Goal: Information Seeking & Learning: Learn about a topic

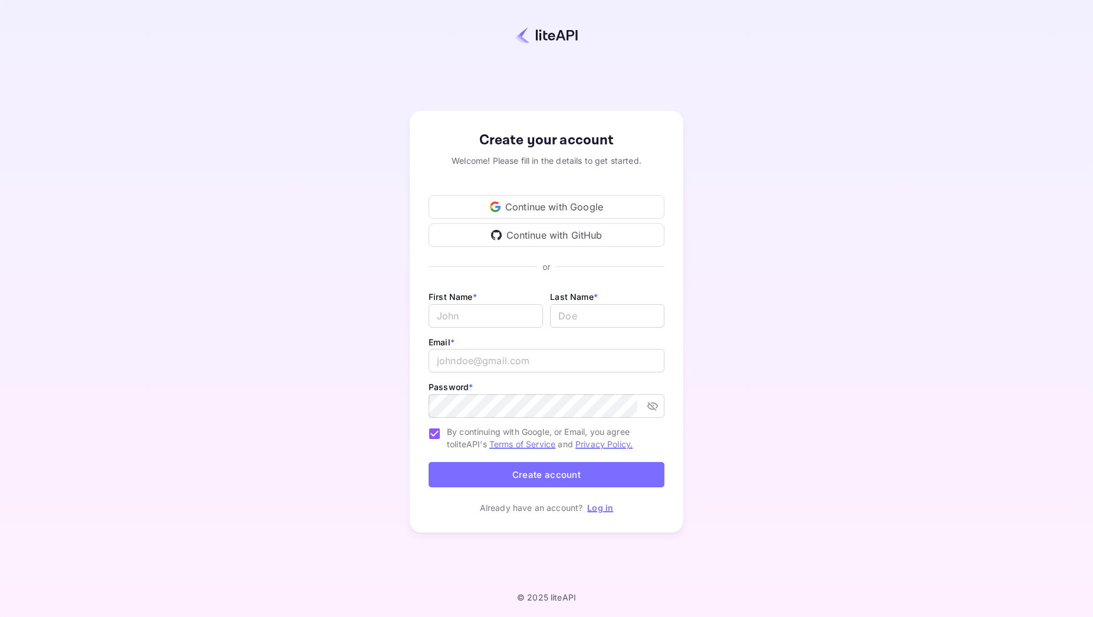
click at [593, 236] on div "Continue with GitHub" at bounding box center [546, 235] width 236 height 24
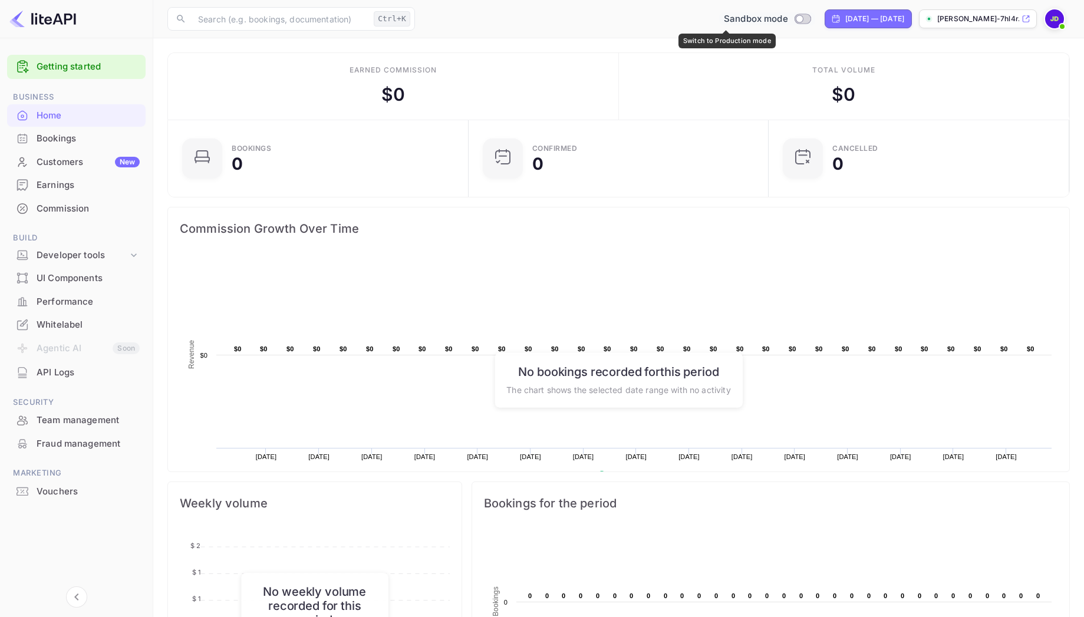
click at [787, 21] on input "Switch to Production mode" at bounding box center [799, 19] width 24 height 8
checkbox input "false"
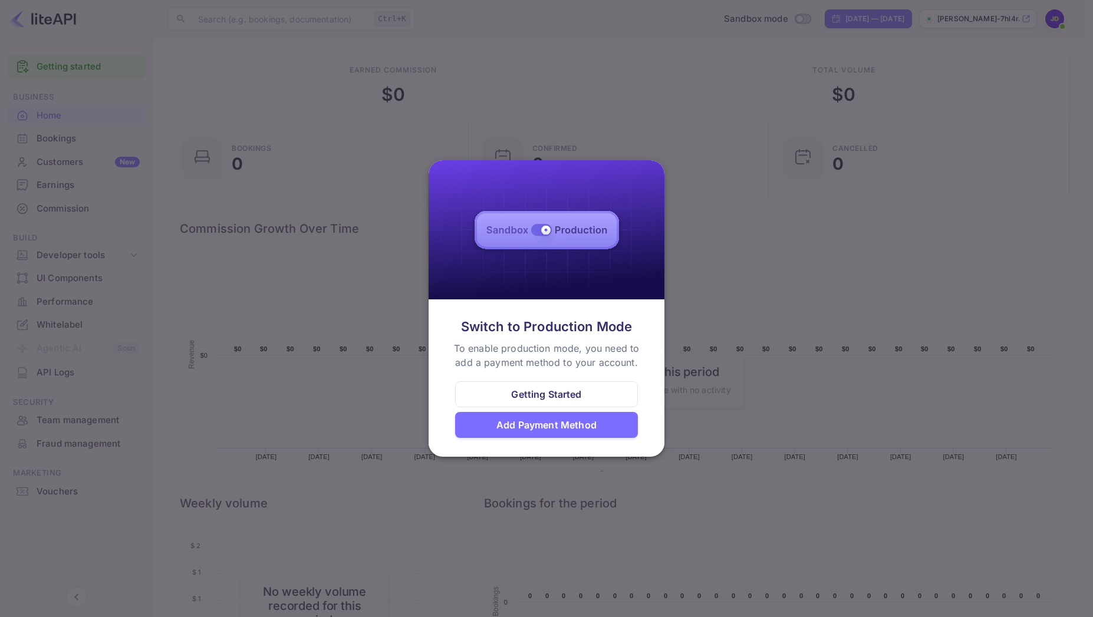
click at [576, 229] on img at bounding box center [546, 230] width 236 height 140
click at [722, 296] on div at bounding box center [546, 308] width 1093 height 617
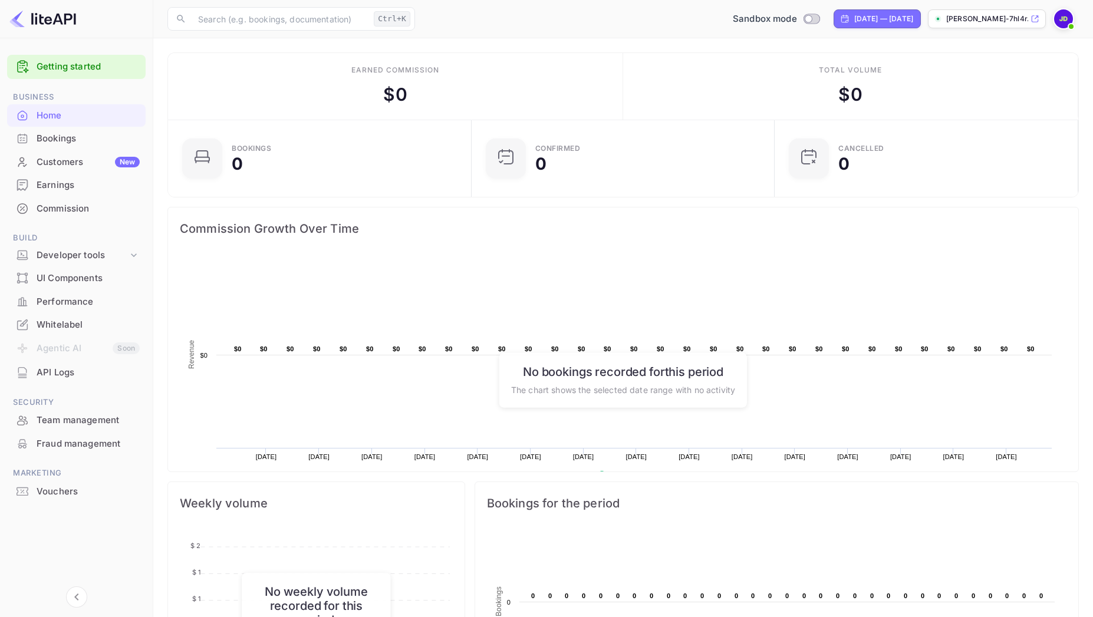
scroll to position [9, 9]
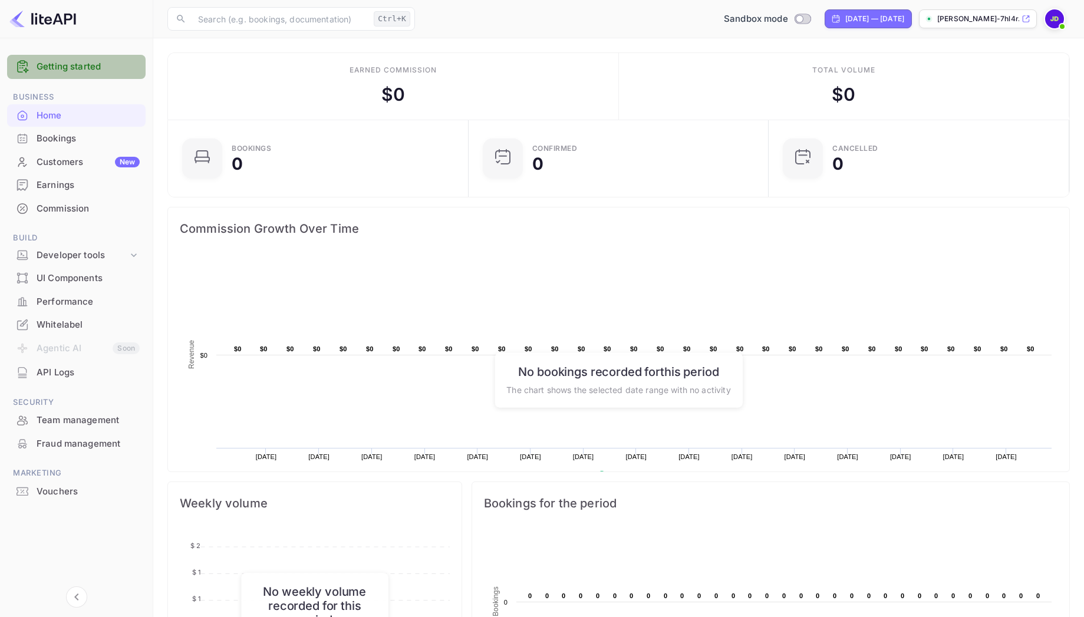
click at [103, 71] on link "Getting started" at bounding box center [88, 67] width 103 height 14
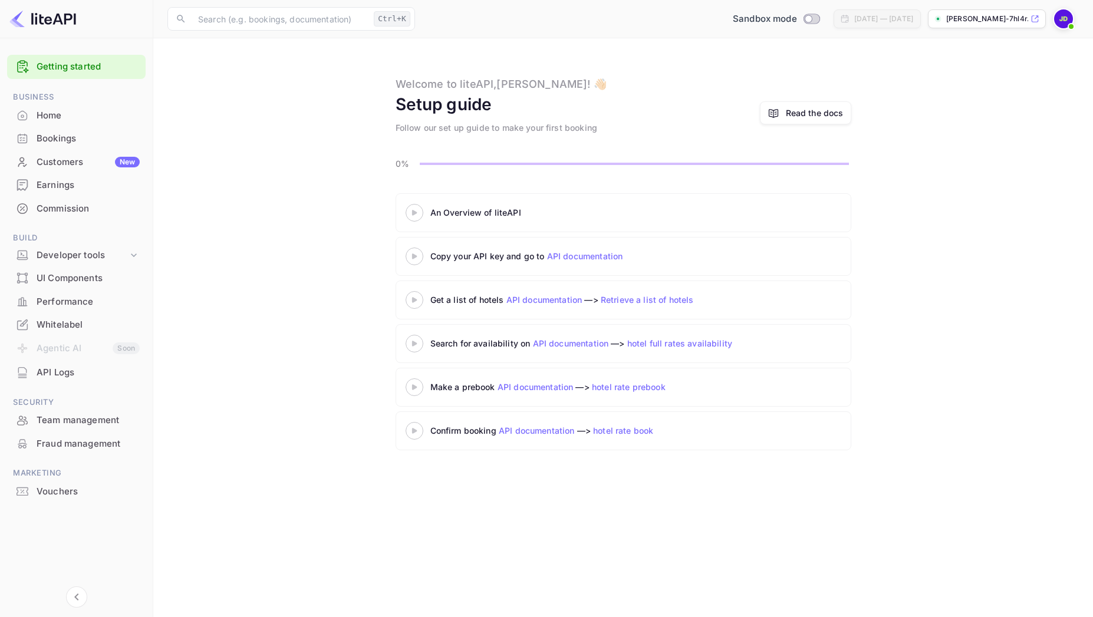
click at [437, 207] on div "An Overview of liteAPI" at bounding box center [577, 212] width 295 height 12
click at [429, 258] on icon at bounding box center [414, 256] width 41 height 6
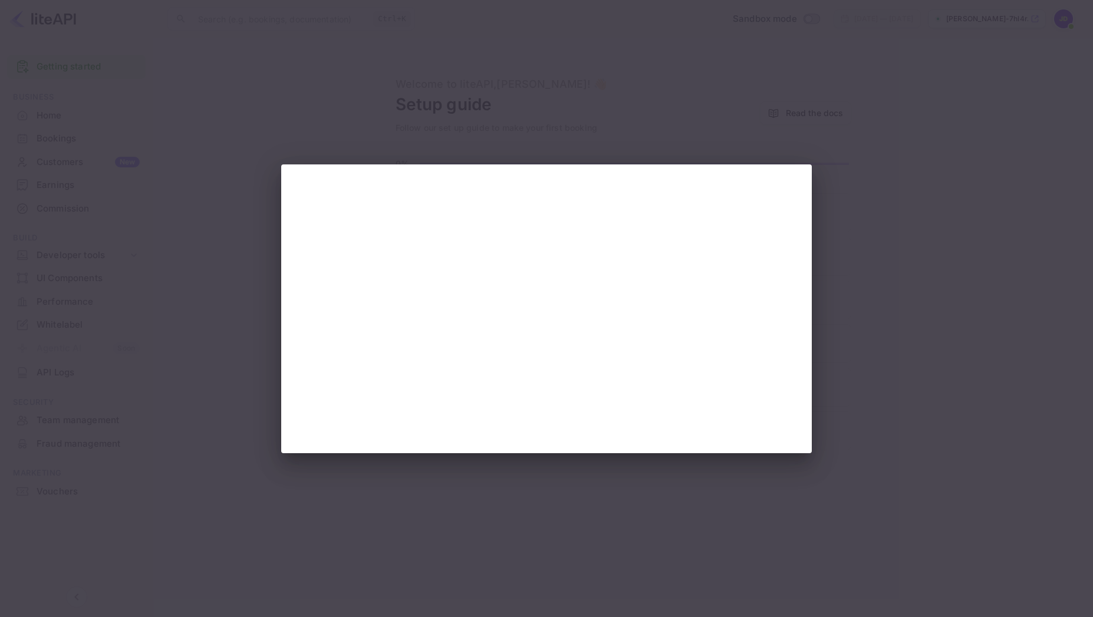
click at [160, 210] on div at bounding box center [546, 308] width 1093 height 617
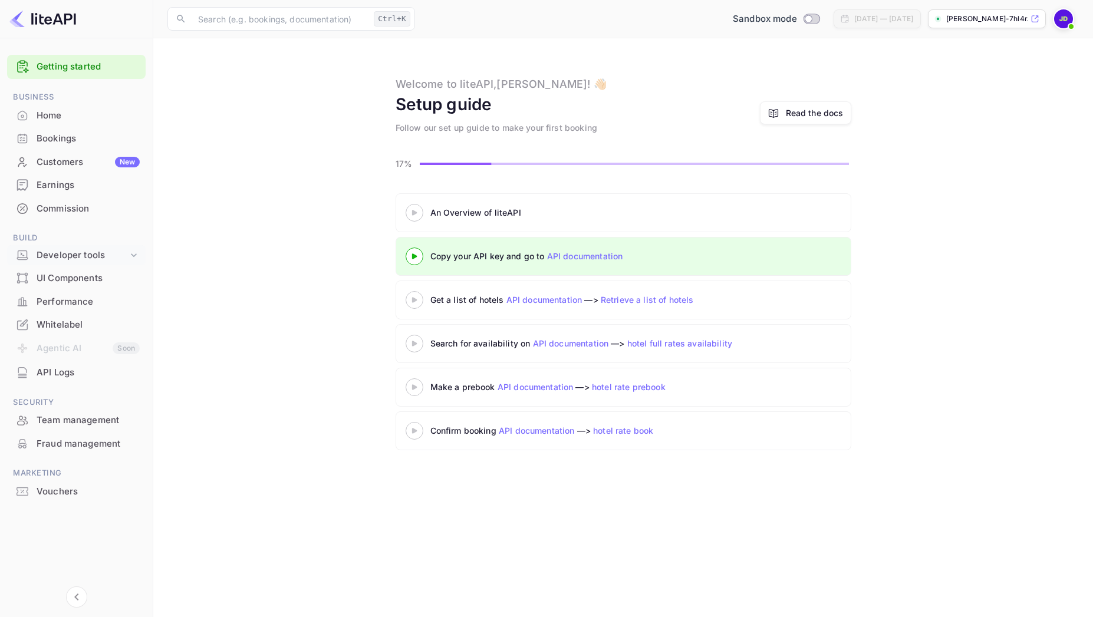
click at [103, 256] on div "Developer tools" at bounding box center [82, 256] width 91 height 14
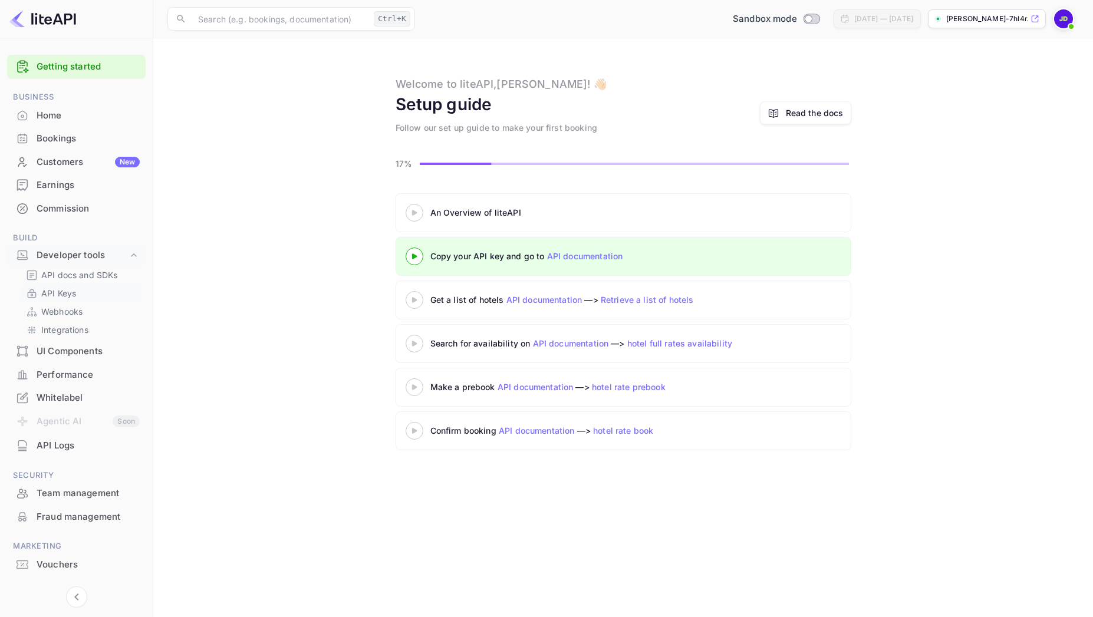
click at [91, 291] on link "API Keys" at bounding box center [81, 293] width 110 height 12
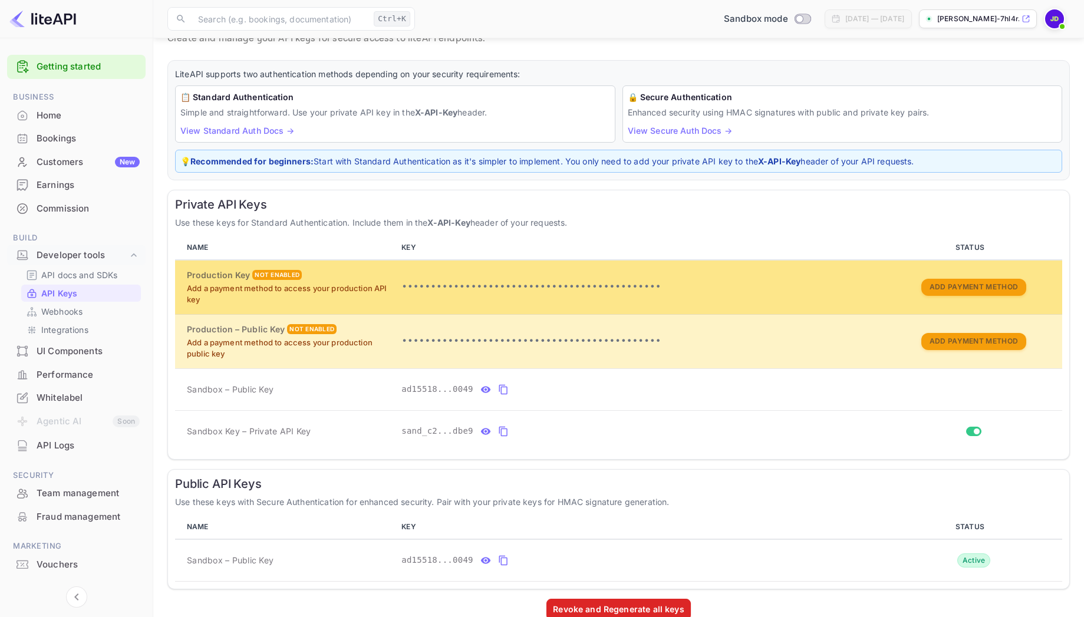
scroll to position [68, 0]
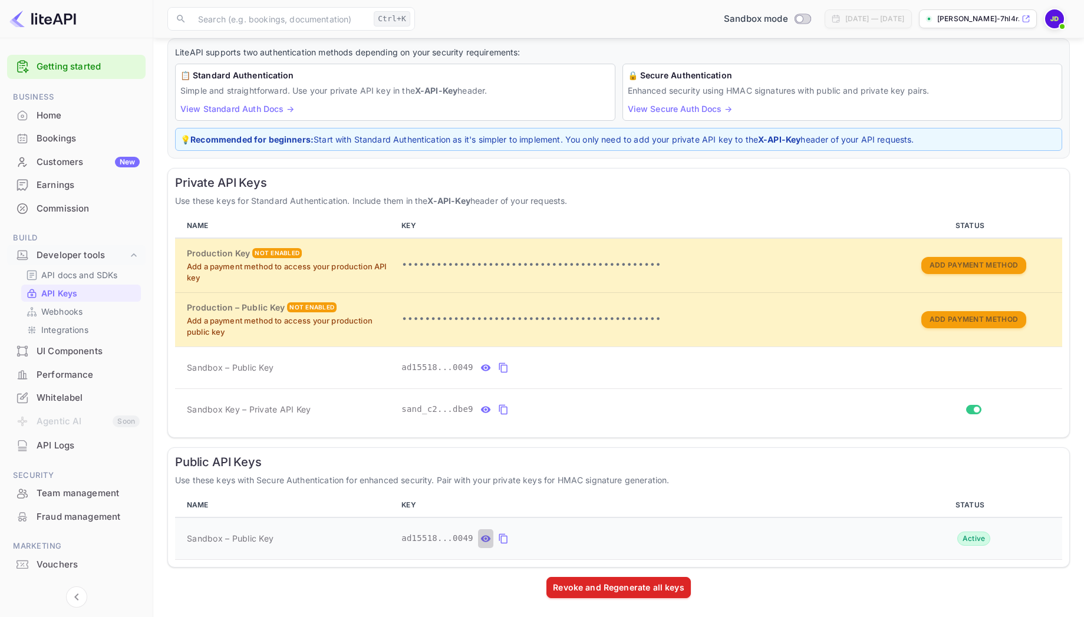
click at [488, 534] on icon "public api keys table" at bounding box center [485, 539] width 11 height 14
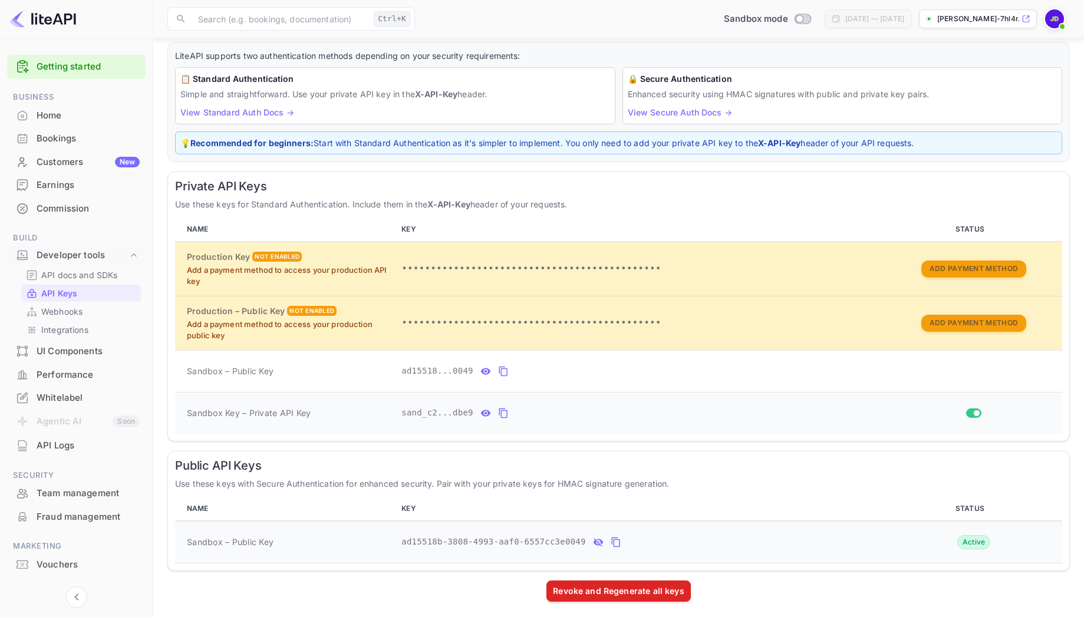
click at [496, 413] on button "private api keys table" at bounding box center [503, 413] width 15 height 19
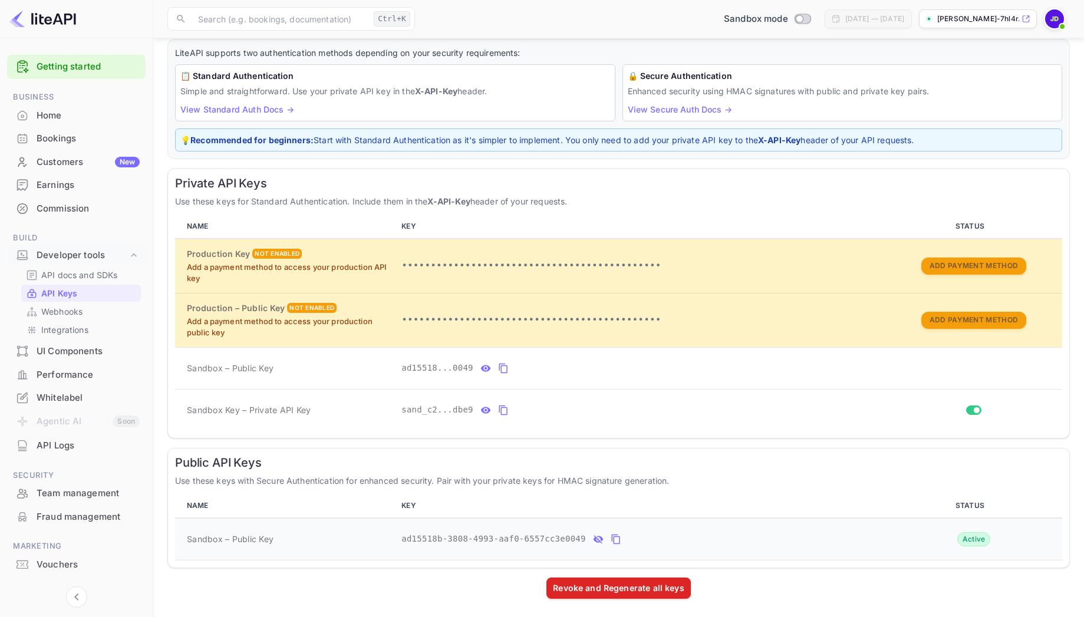
scroll to position [68, 0]
click at [97, 276] on p "API docs and SDKs" at bounding box center [79, 275] width 77 height 12
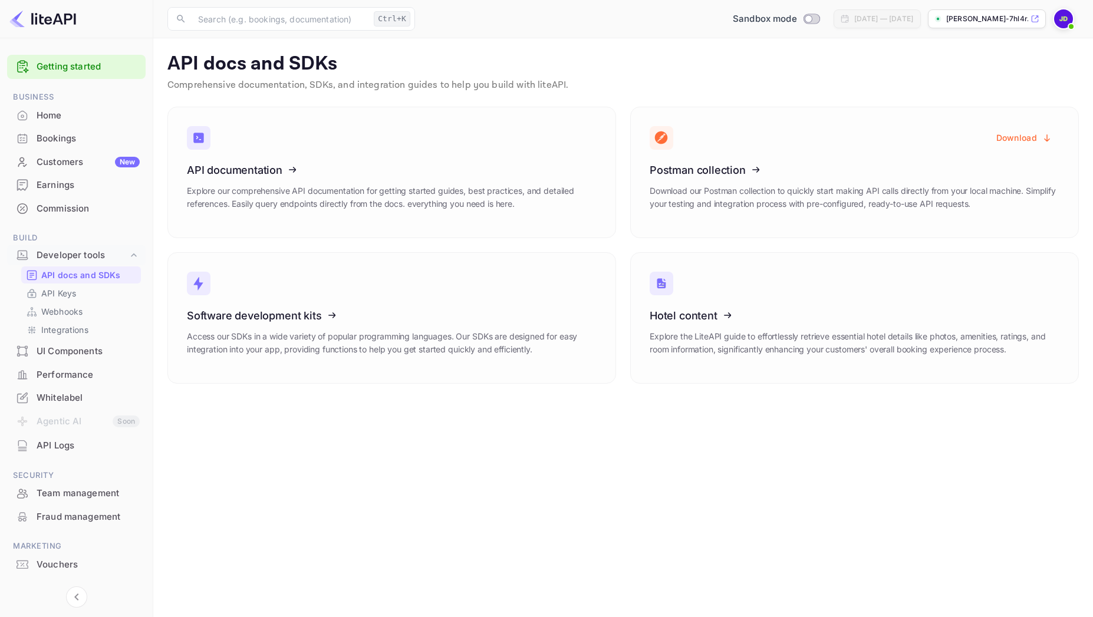
click at [70, 118] on div "Home" at bounding box center [88, 116] width 103 height 14
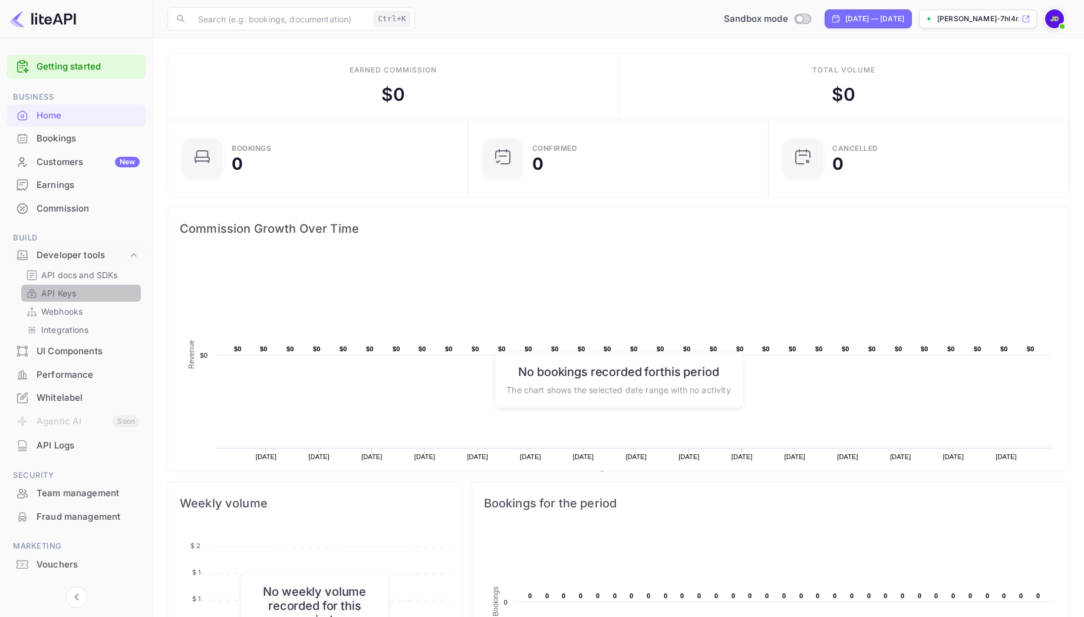
click at [59, 293] on p "API Keys" at bounding box center [58, 293] width 35 height 12
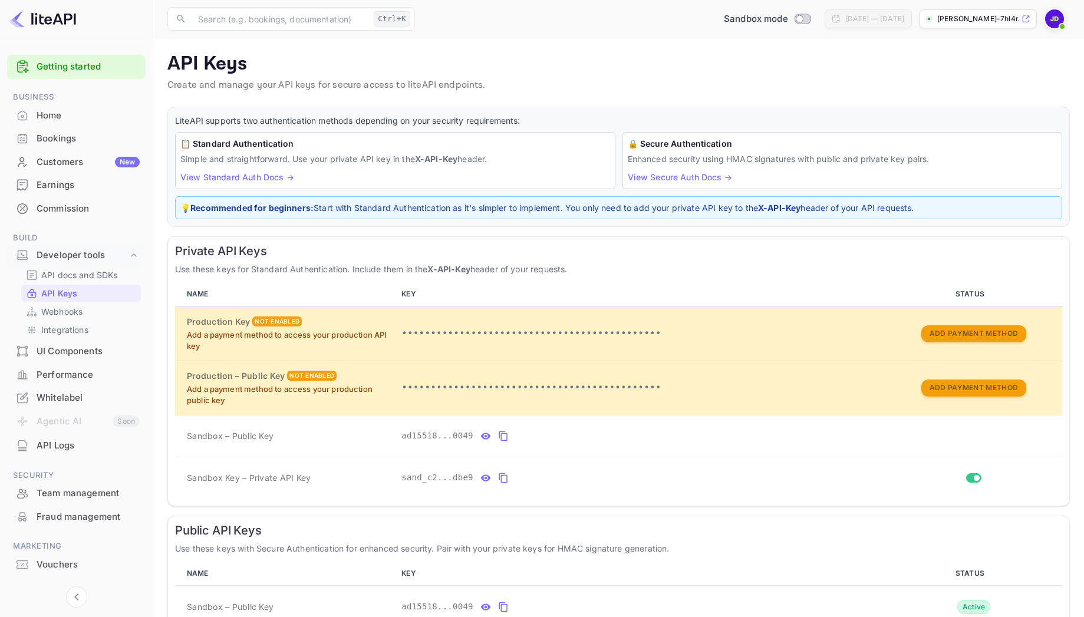
click at [93, 367] on div "Performance" at bounding box center [76, 375] width 138 height 23
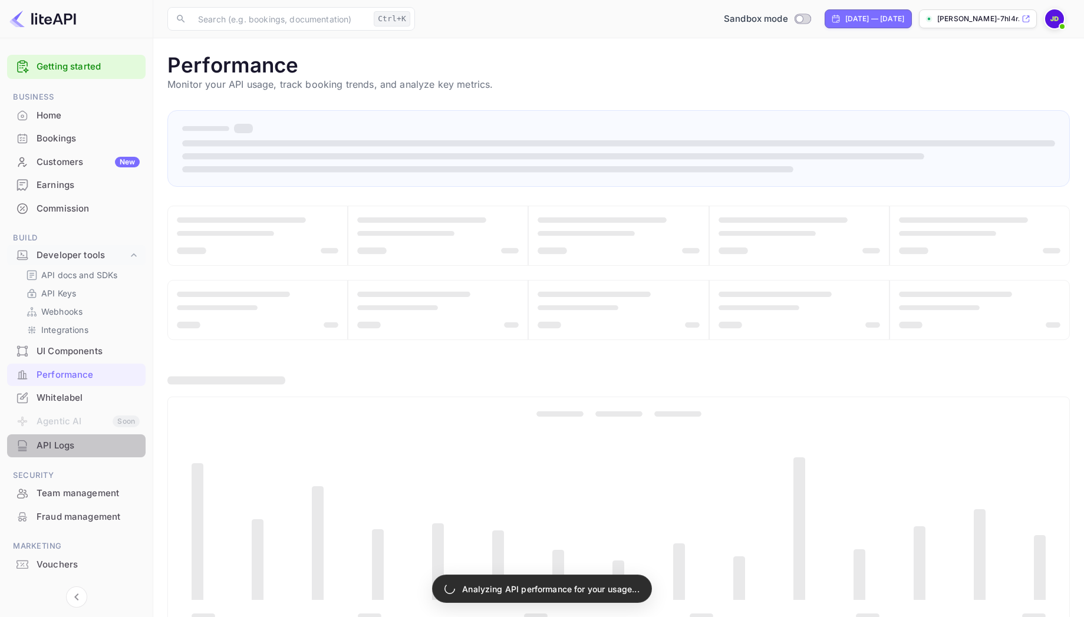
click at [90, 440] on div "API Logs" at bounding box center [88, 446] width 103 height 14
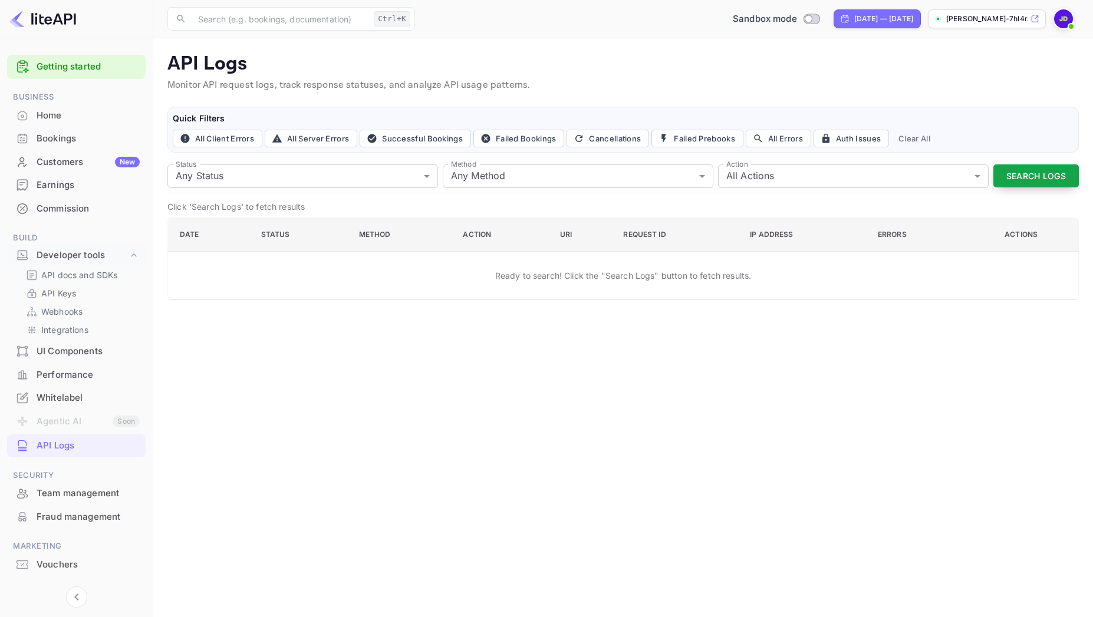
click at [1060, 173] on button "Search Logs" at bounding box center [1035, 175] width 85 height 23
click at [83, 290] on link "API Keys" at bounding box center [81, 293] width 110 height 12
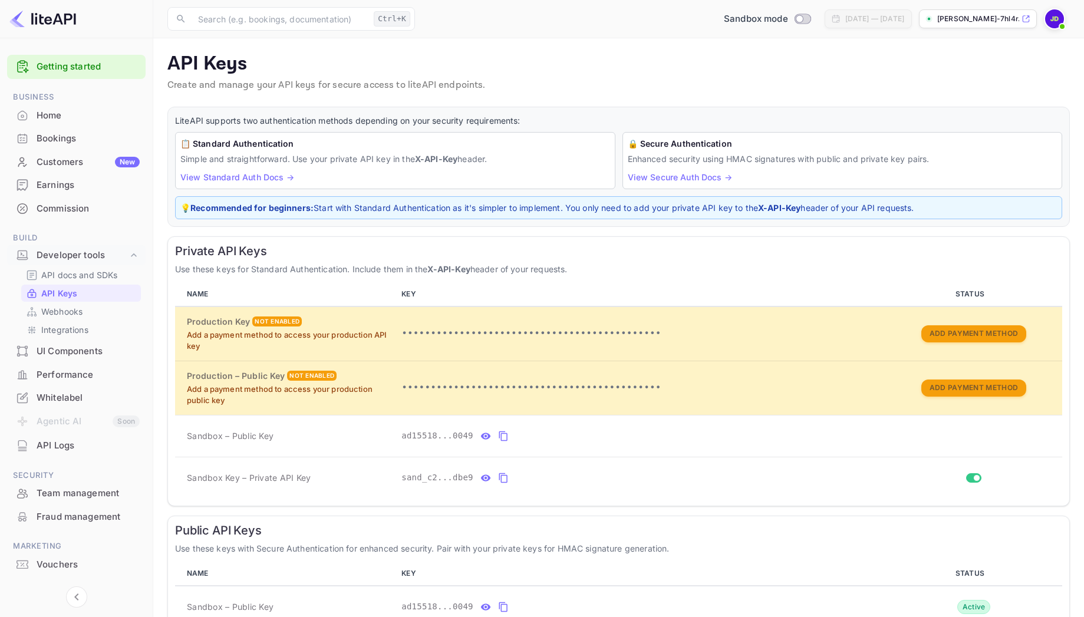
click at [84, 441] on div "API Logs" at bounding box center [88, 446] width 103 height 14
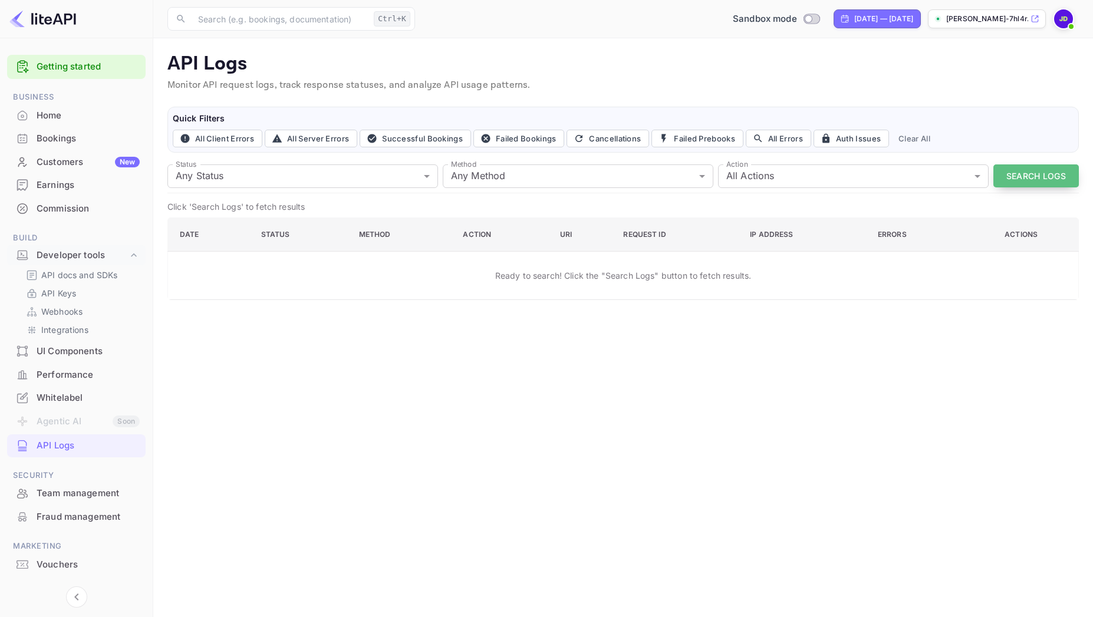
click at [1046, 173] on button "Search Logs" at bounding box center [1035, 175] width 85 height 23
click at [759, 257] on td "No logs found. Try adjusting your filters or date range." at bounding box center [623, 275] width 910 height 48
click at [125, 385] on div "Performance" at bounding box center [76, 375] width 138 height 23
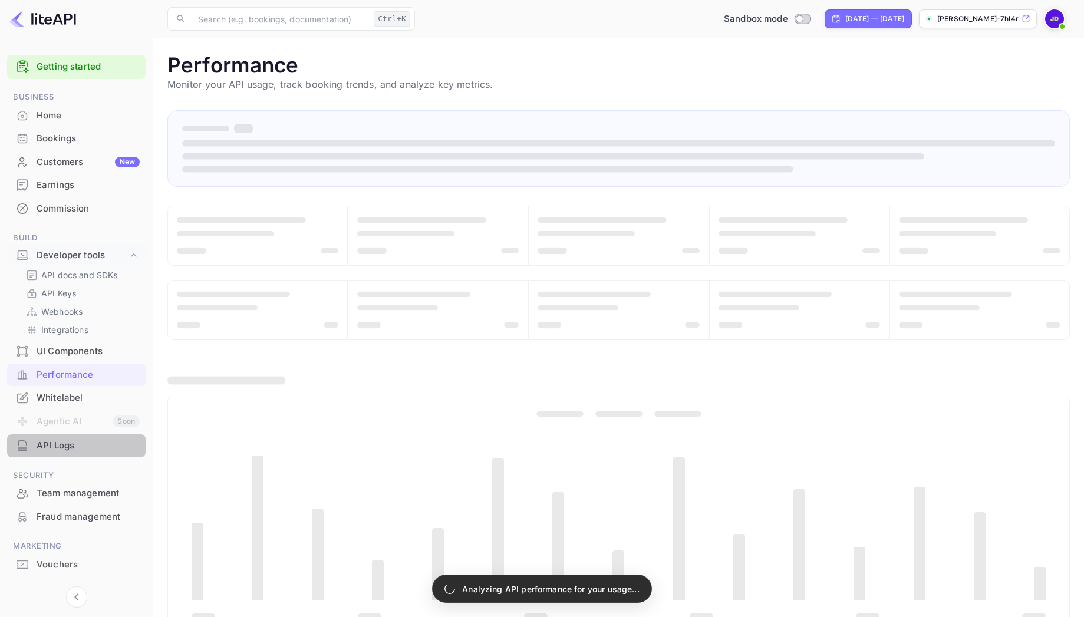
click at [55, 434] on div "API Logs" at bounding box center [76, 445] width 138 height 23
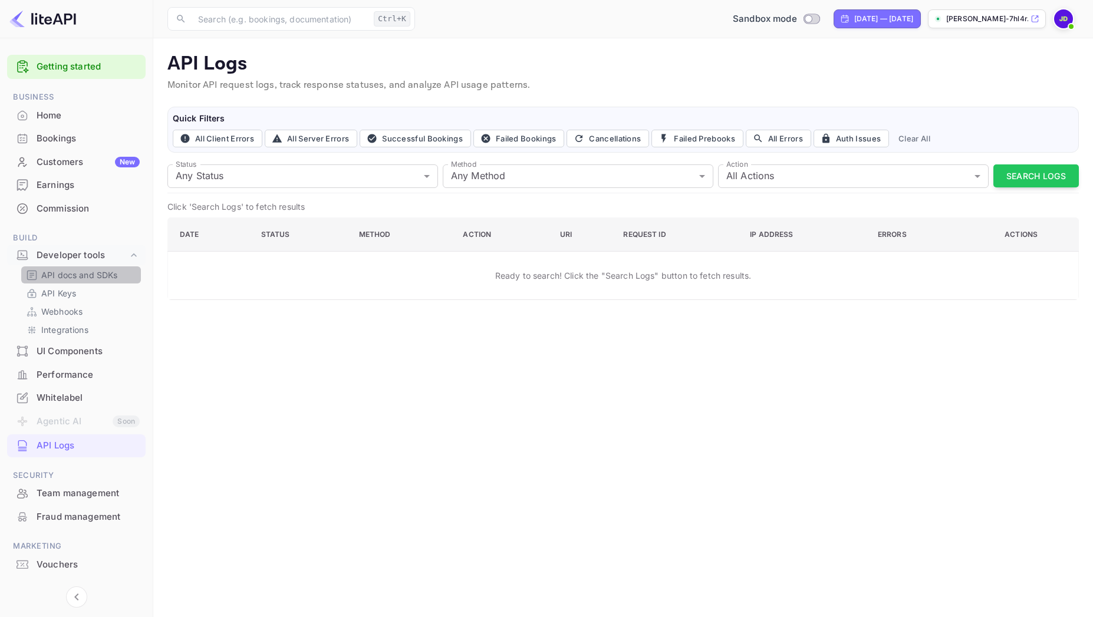
click at [60, 277] on p "API docs and SDKs" at bounding box center [79, 275] width 77 height 12
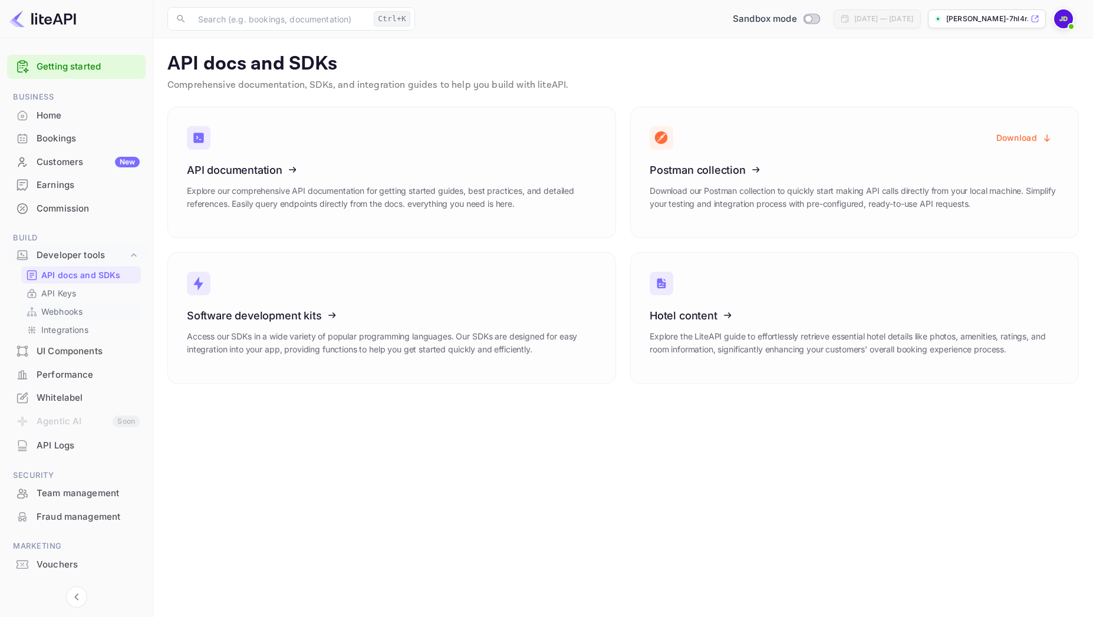
click at [78, 311] on p "Webhooks" at bounding box center [61, 311] width 41 height 12
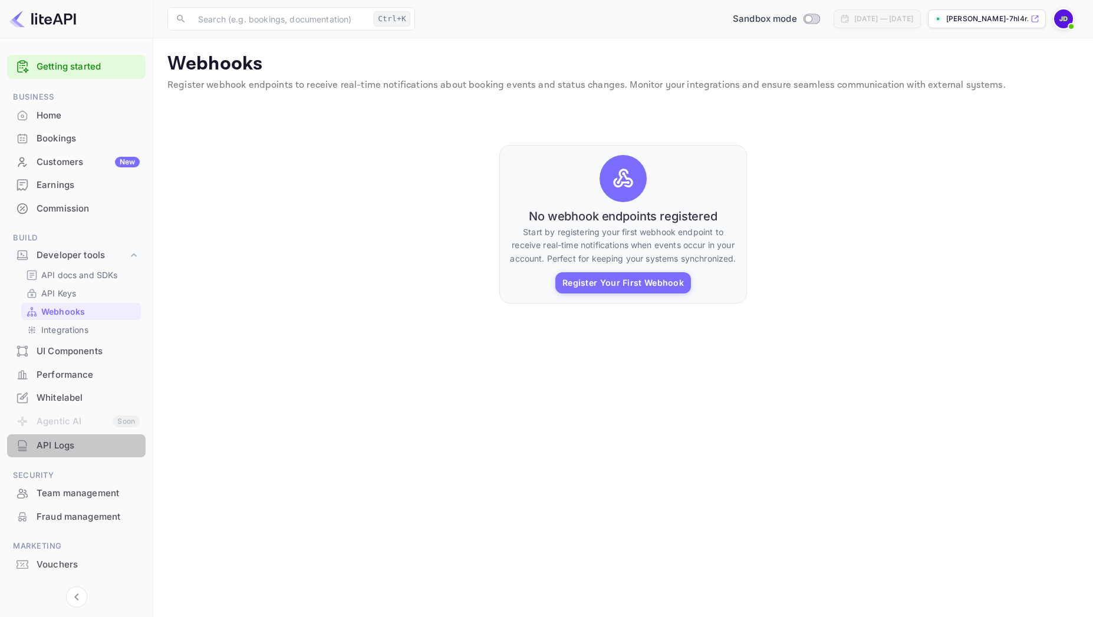
click at [76, 444] on div "API Logs" at bounding box center [88, 446] width 103 height 14
